Goal: Task Accomplishment & Management: Manage account settings

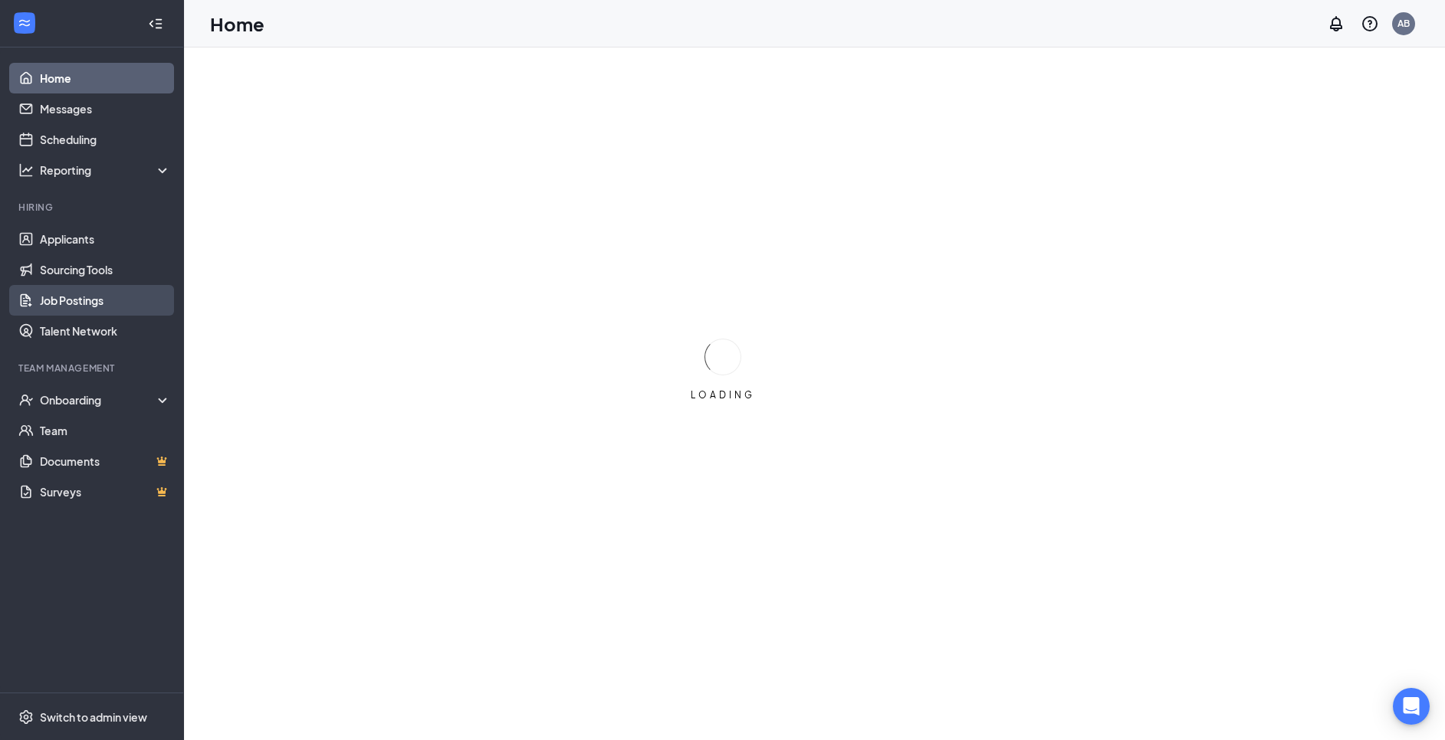
click at [74, 304] on link "Job Postings" at bounding box center [105, 300] width 131 height 31
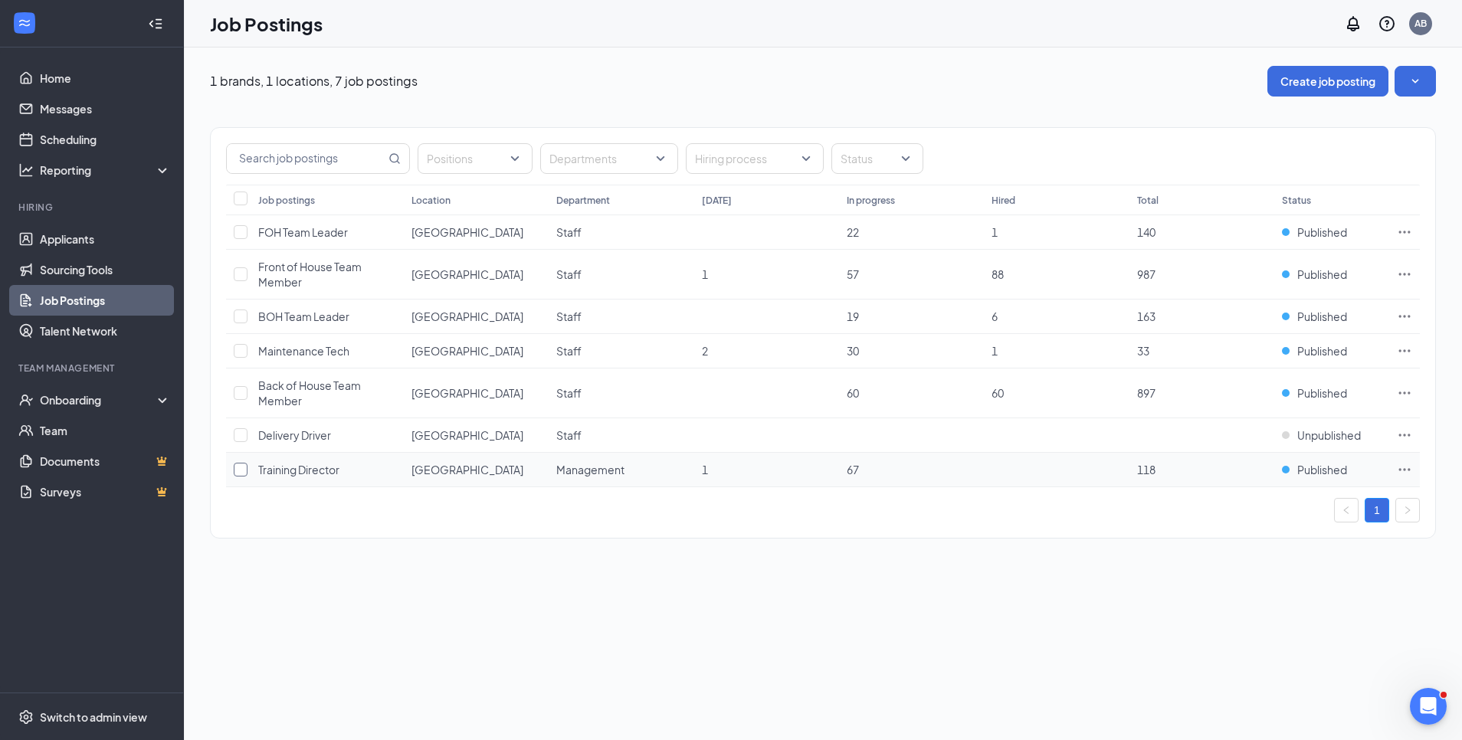
click at [240, 468] on input "checkbox" at bounding box center [241, 470] width 14 height 14
checkbox input "true"
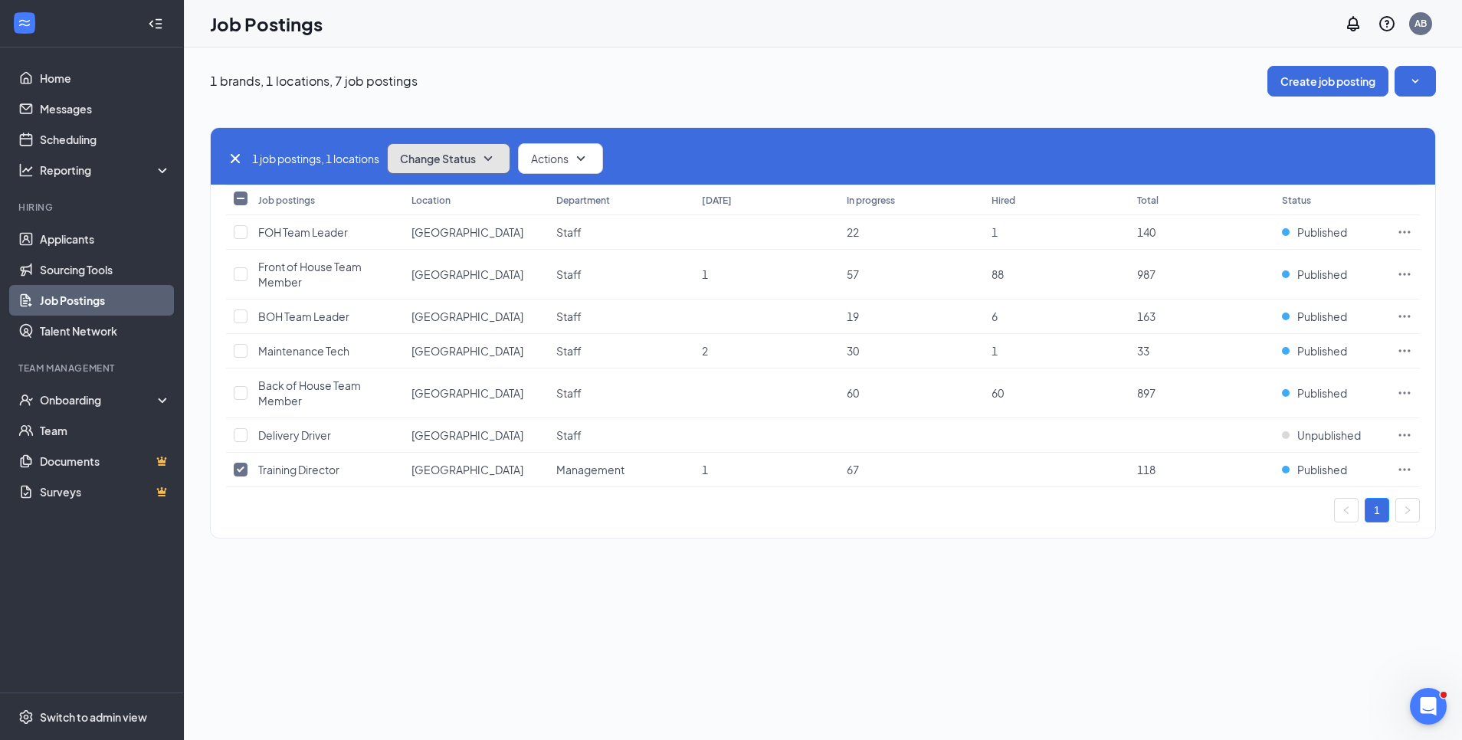
click at [476, 164] on span "Change Status" at bounding box center [438, 158] width 76 height 11
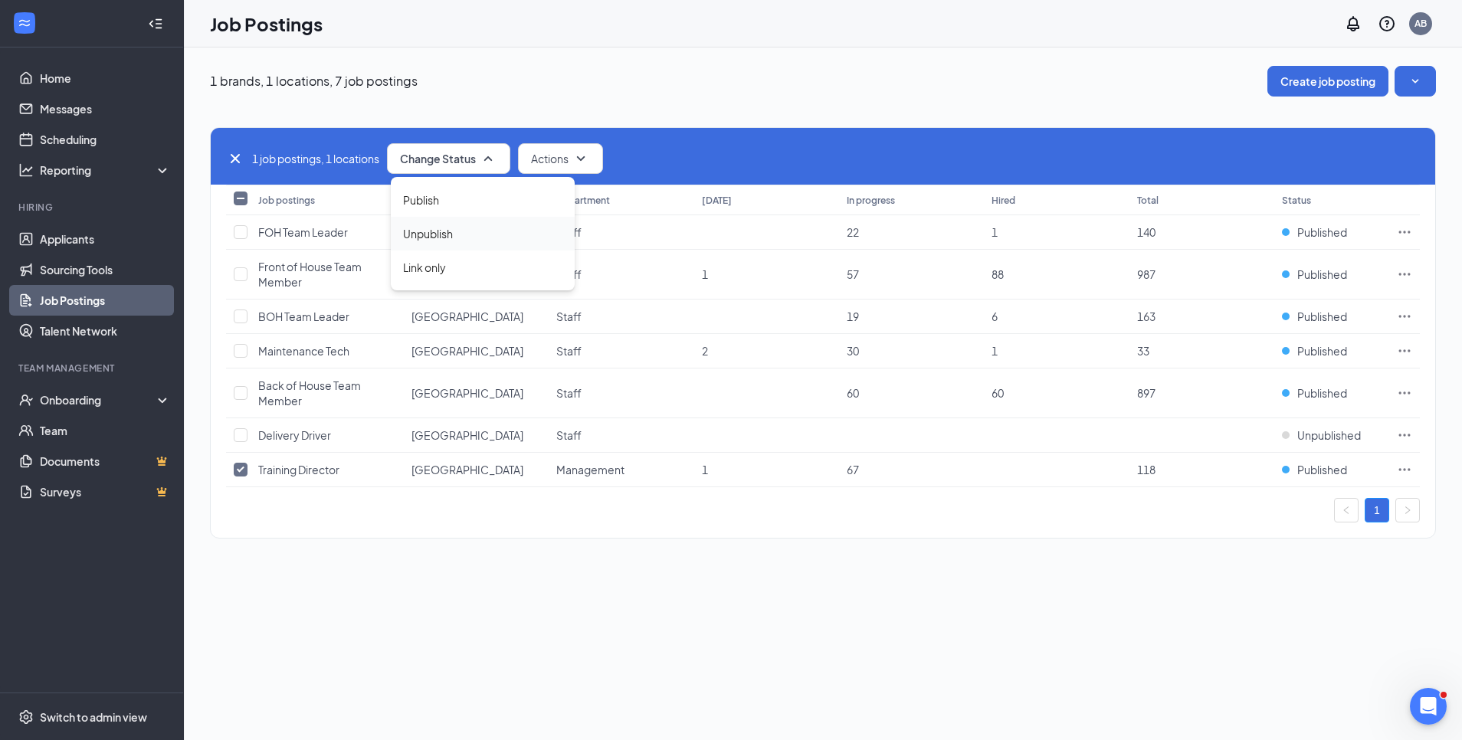
click at [472, 229] on div "Unpublish" at bounding box center [483, 234] width 184 height 34
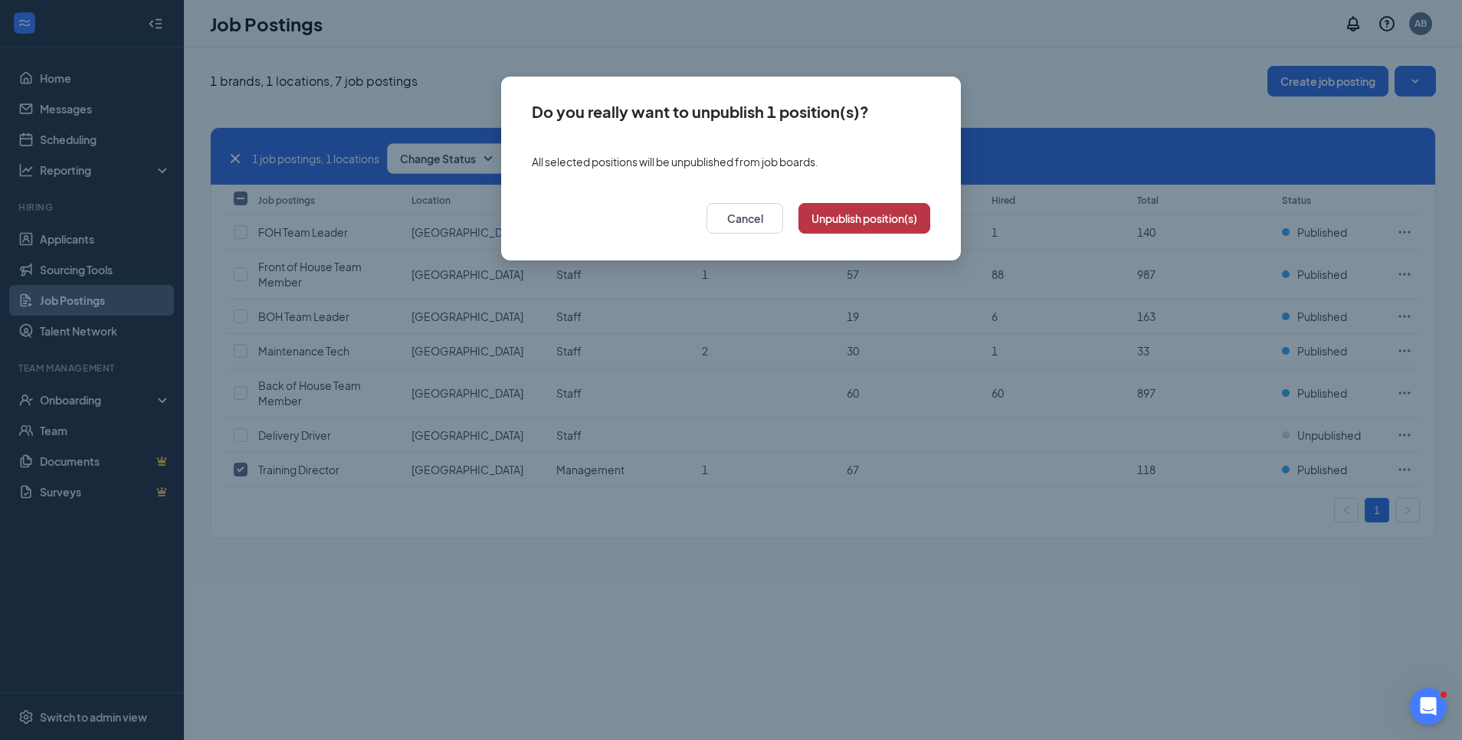
click at [888, 211] on button "Unpublish position(s)" at bounding box center [865, 218] width 132 height 31
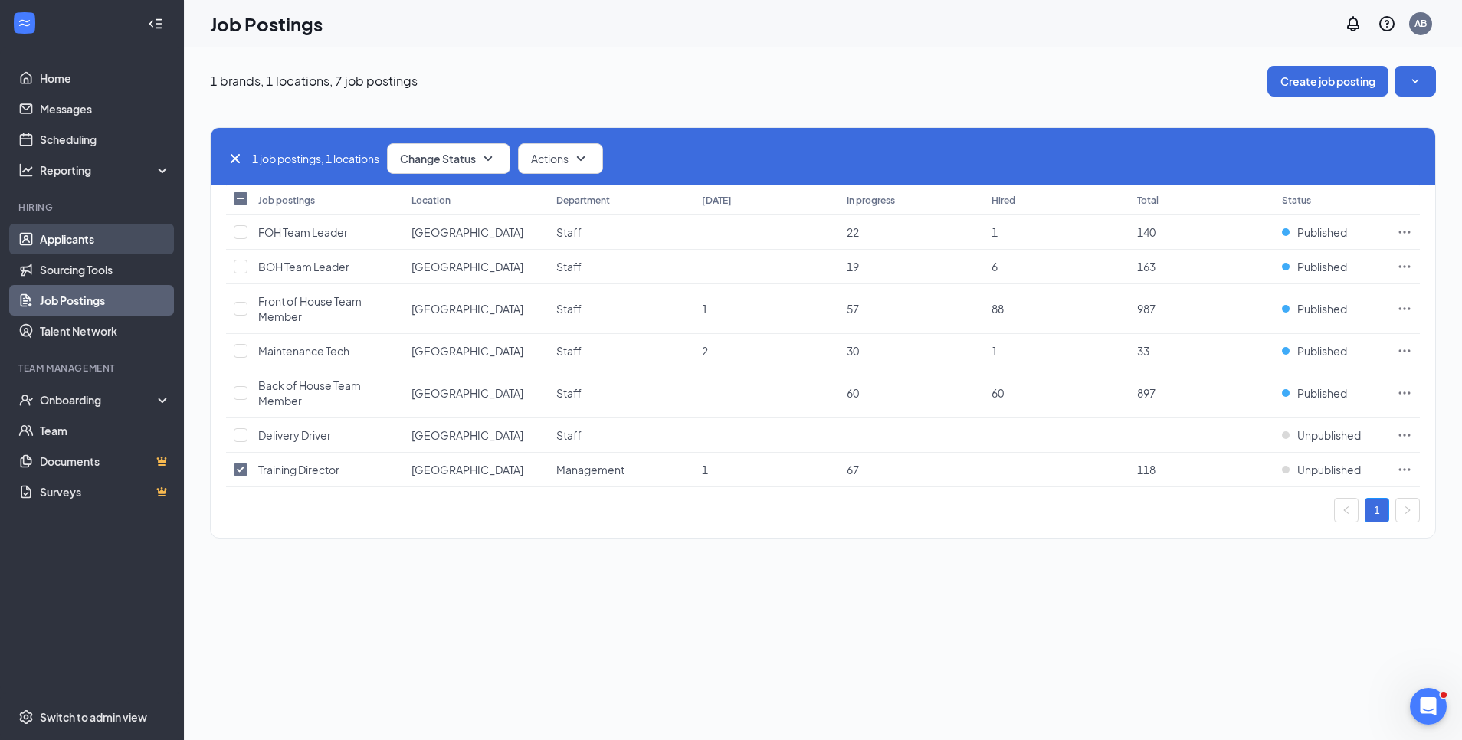
click at [50, 252] on link "Applicants" at bounding box center [105, 239] width 131 height 31
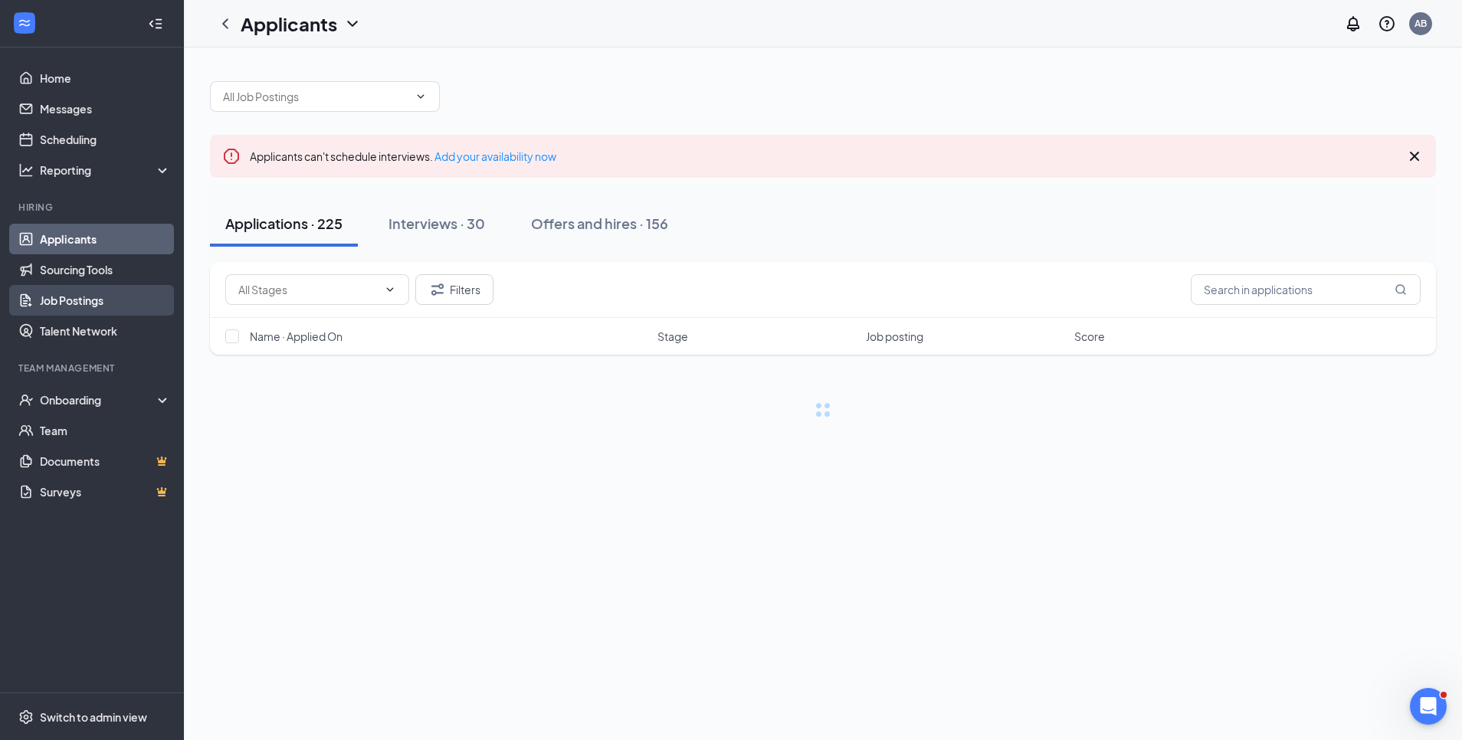
click at [43, 305] on link "Job Postings" at bounding box center [105, 300] width 131 height 31
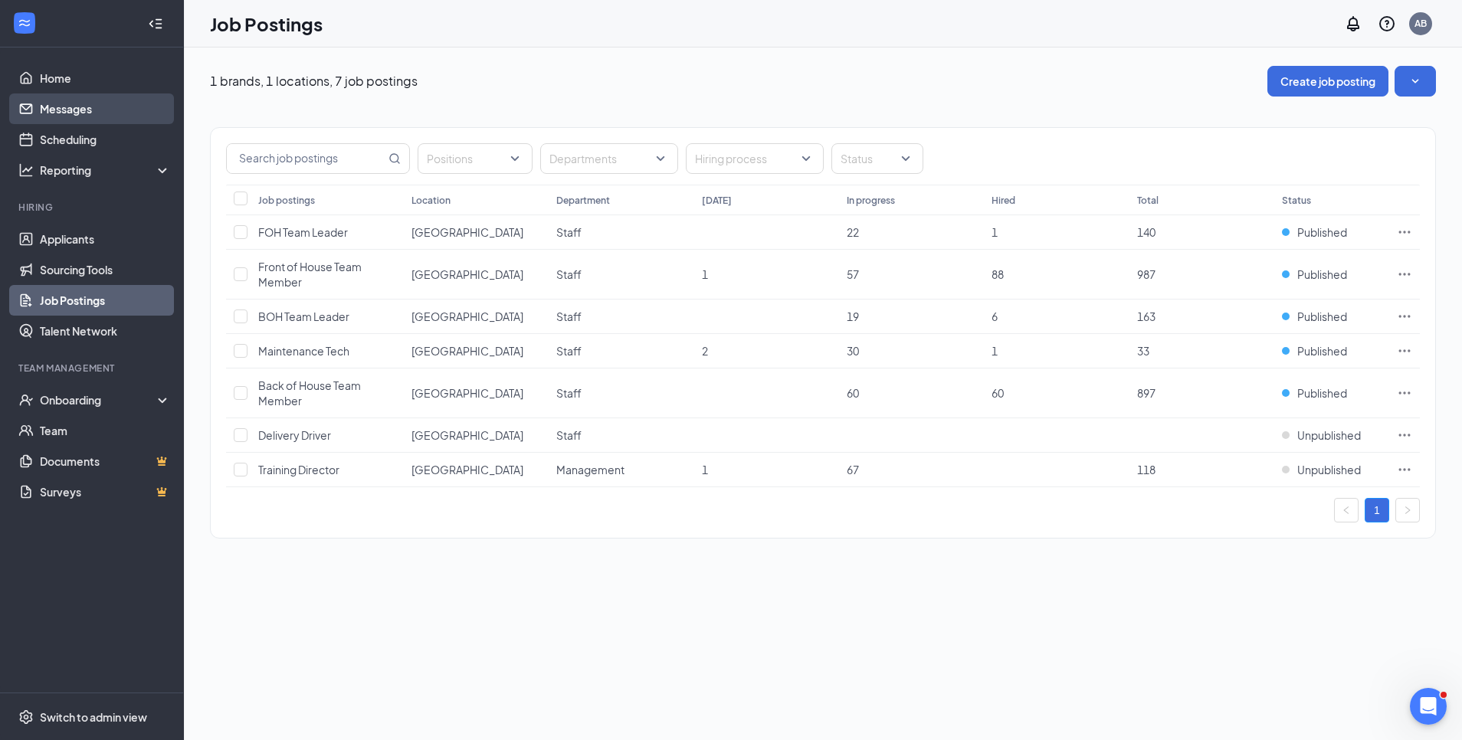
click at [55, 104] on link "Messages" at bounding box center [105, 109] width 131 height 31
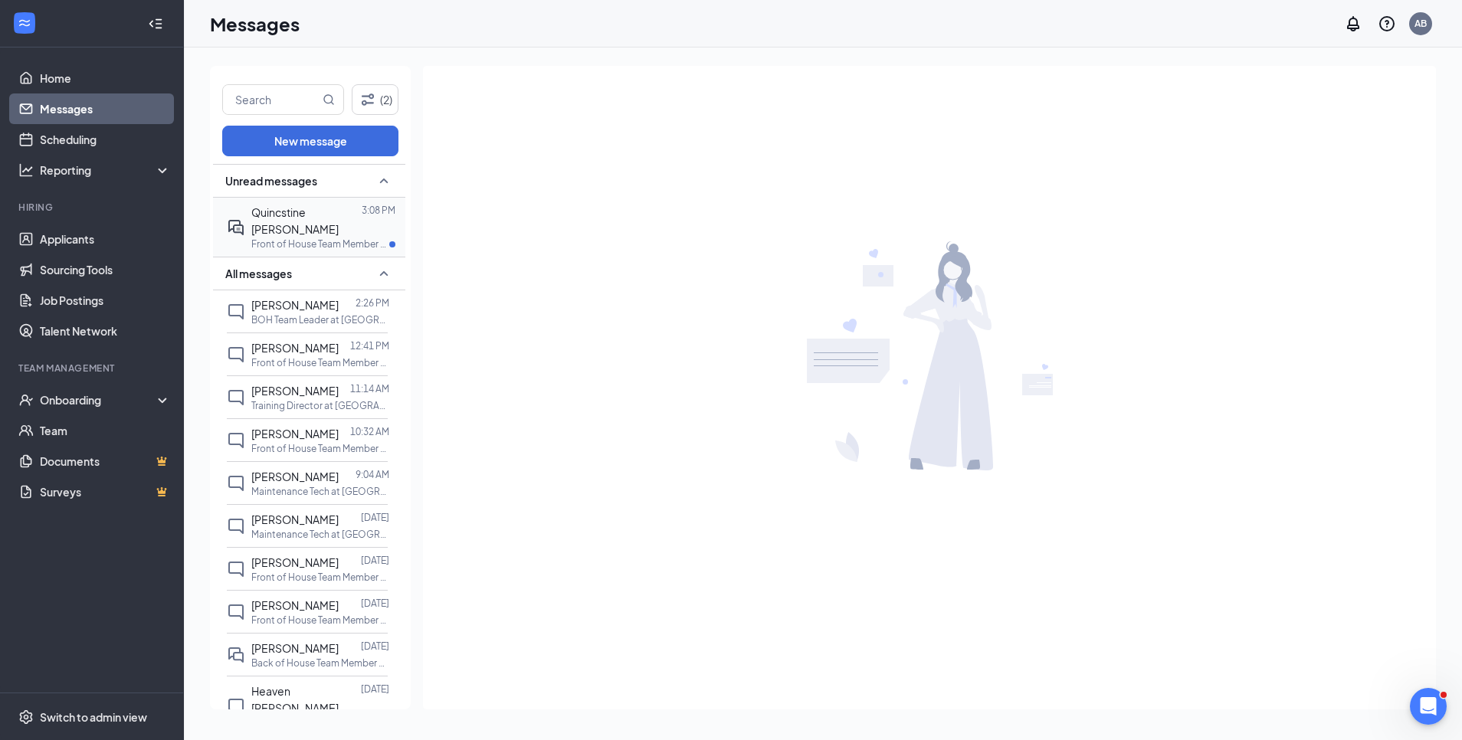
click at [256, 208] on span "Quincstine [PERSON_NAME]" at bounding box center [294, 220] width 87 height 31
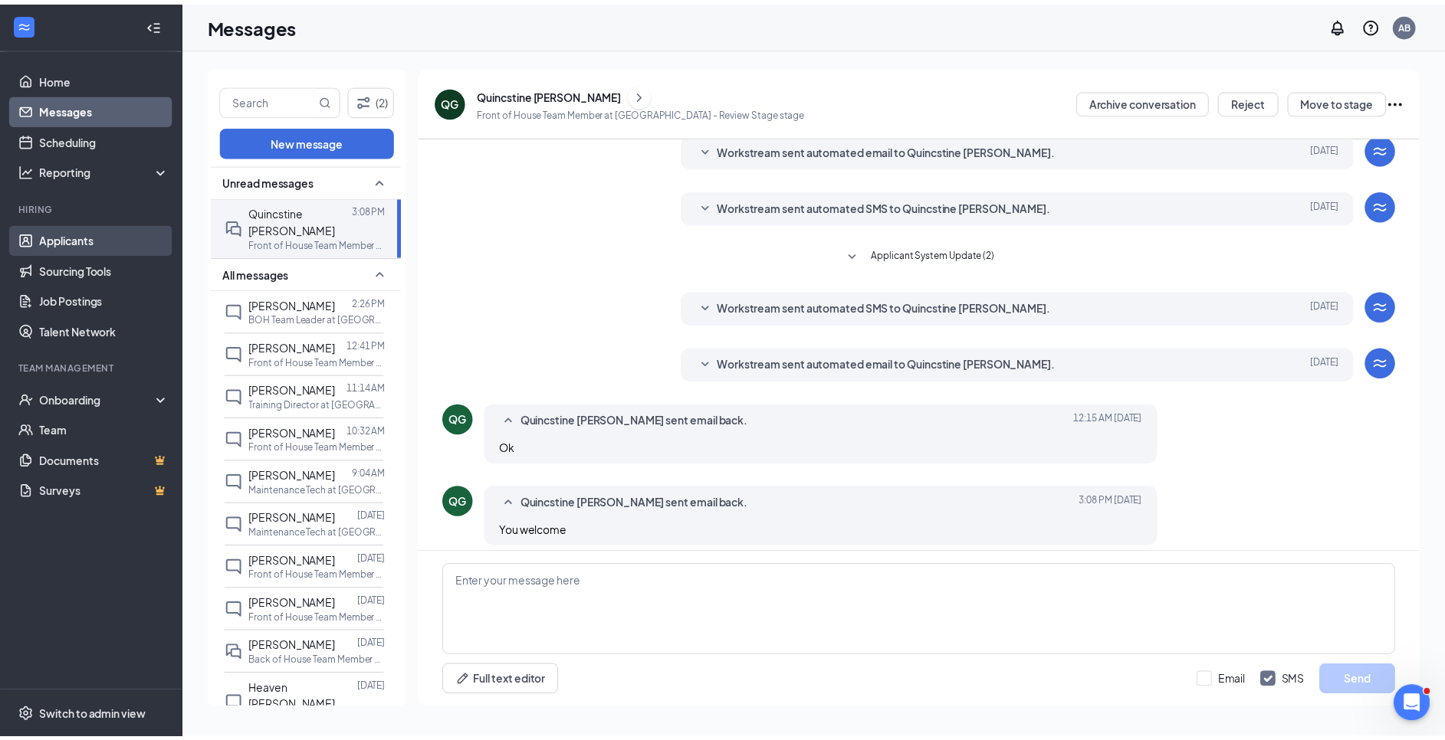
scroll to position [209, 0]
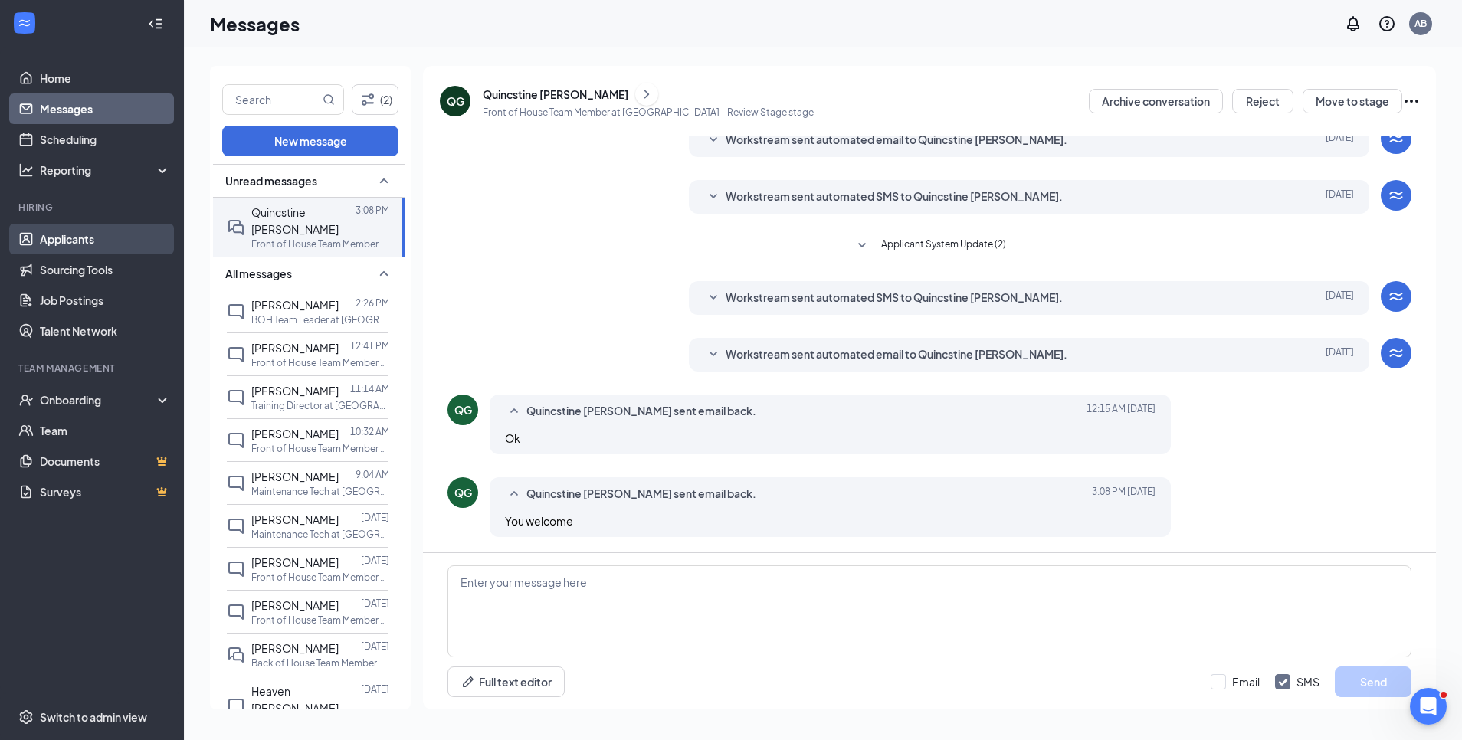
click at [71, 235] on link "Applicants" at bounding box center [105, 239] width 131 height 31
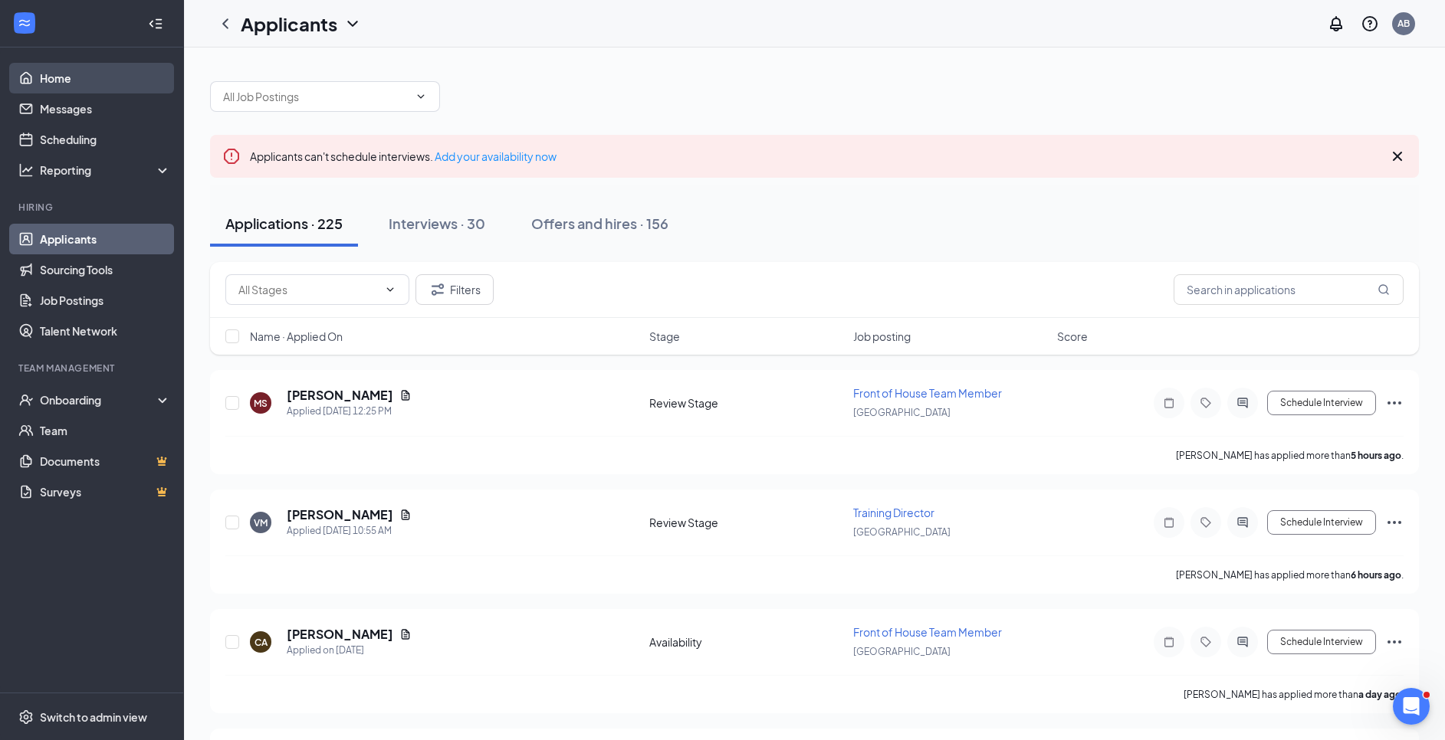
click at [90, 69] on link "Home" at bounding box center [105, 78] width 131 height 31
